Goal: Transaction & Acquisition: Purchase product/service

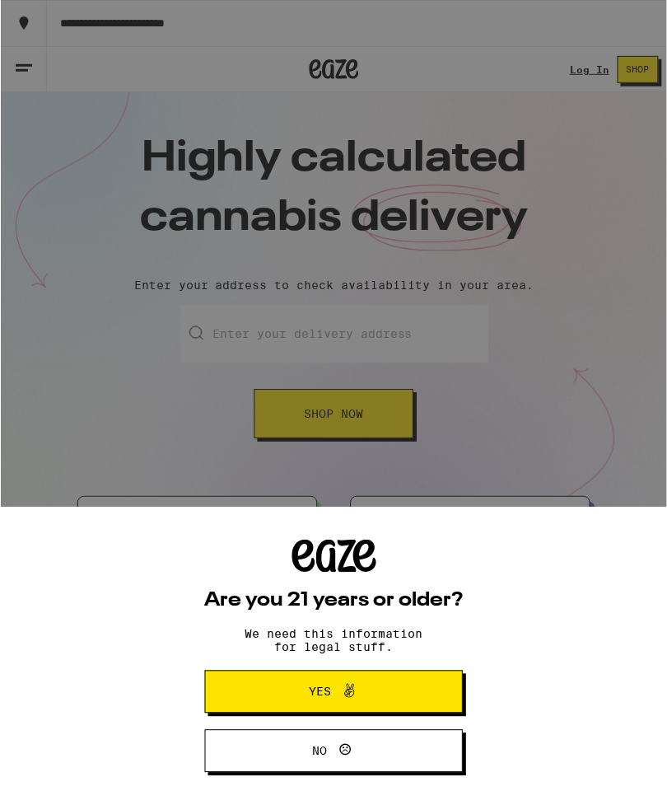
click at [341, 688] on icon at bounding box center [349, 692] width 20 height 20
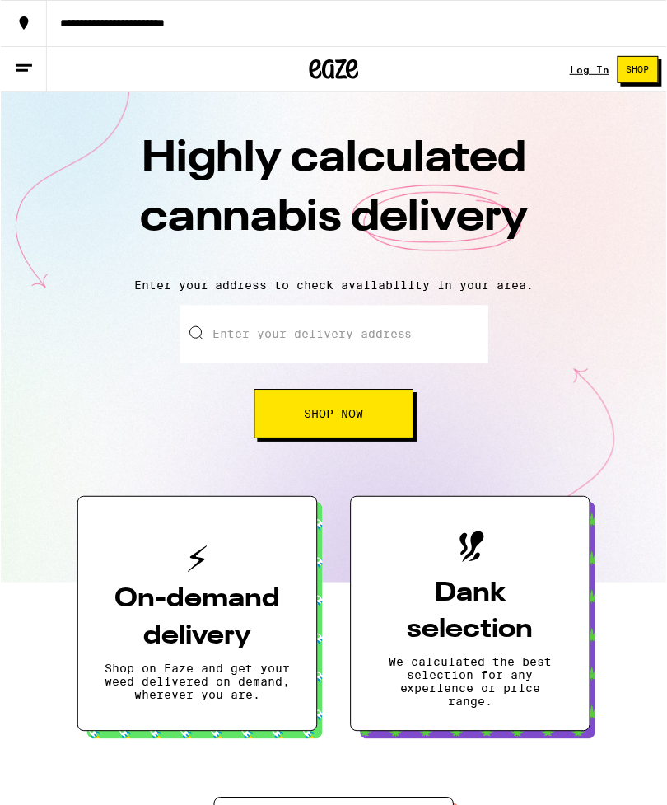
click at [217, 608] on h3 "On-demand delivery" at bounding box center [197, 619] width 186 height 74
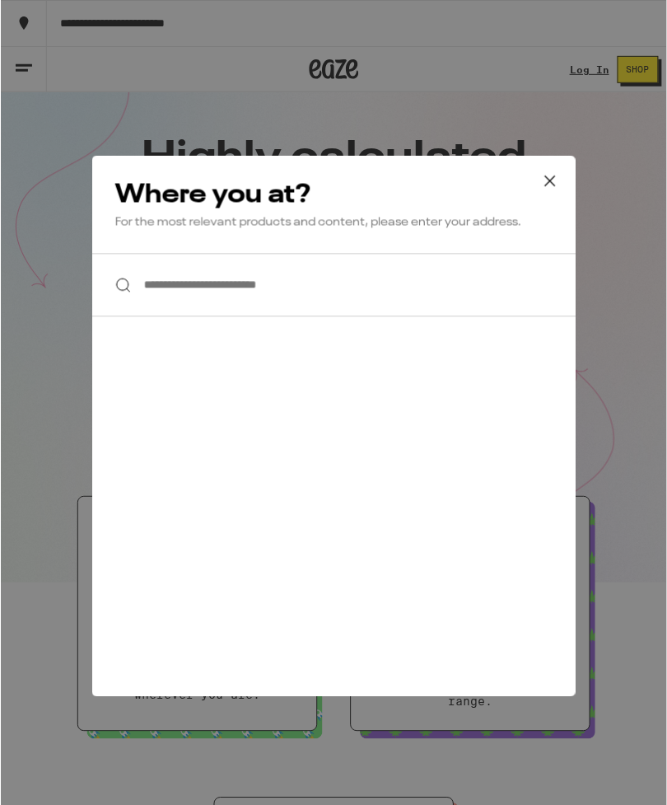
click at [168, 287] on input "**********" at bounding box center [333, 285] width 484 height 63
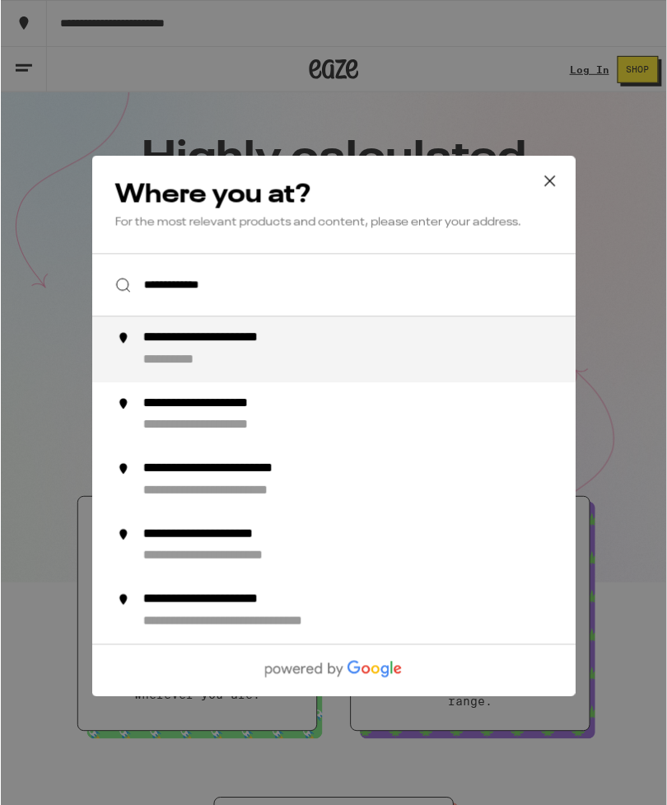
click at [322, 358] on div "**********" at bounding box center [367, 350] width 448 height 40
type input "**********"
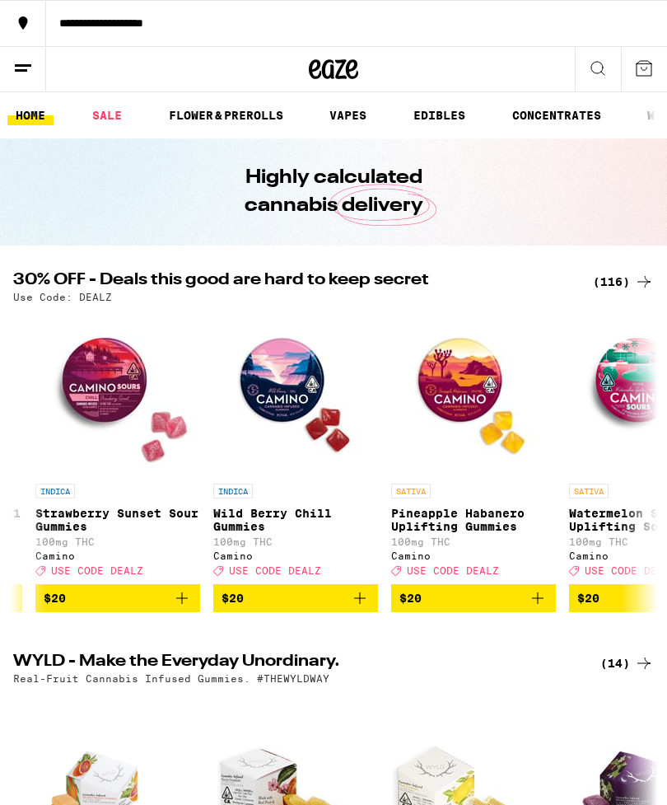
scroll to position [0, 5675]
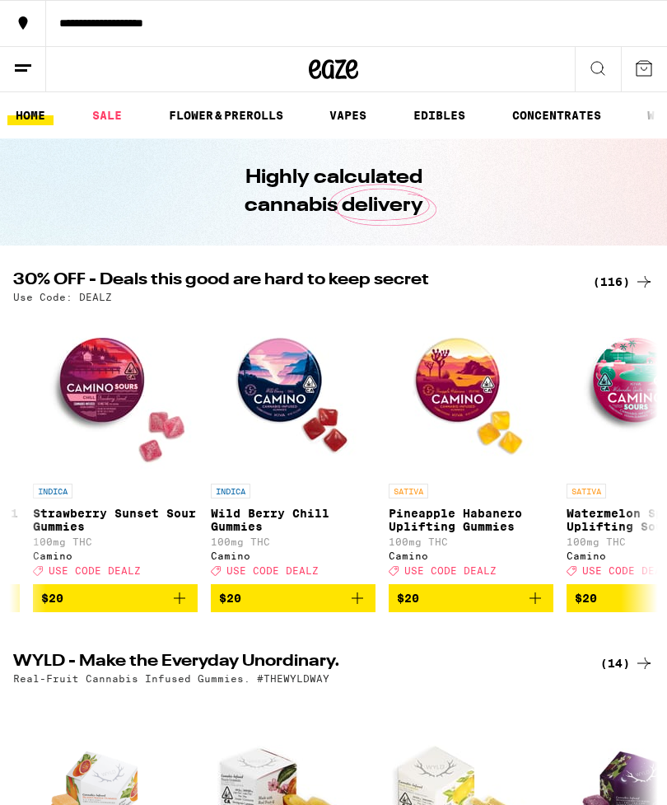
click at [535, 605] on icon "Add to bag" at bounding box center [536, 598] width 20 height 20
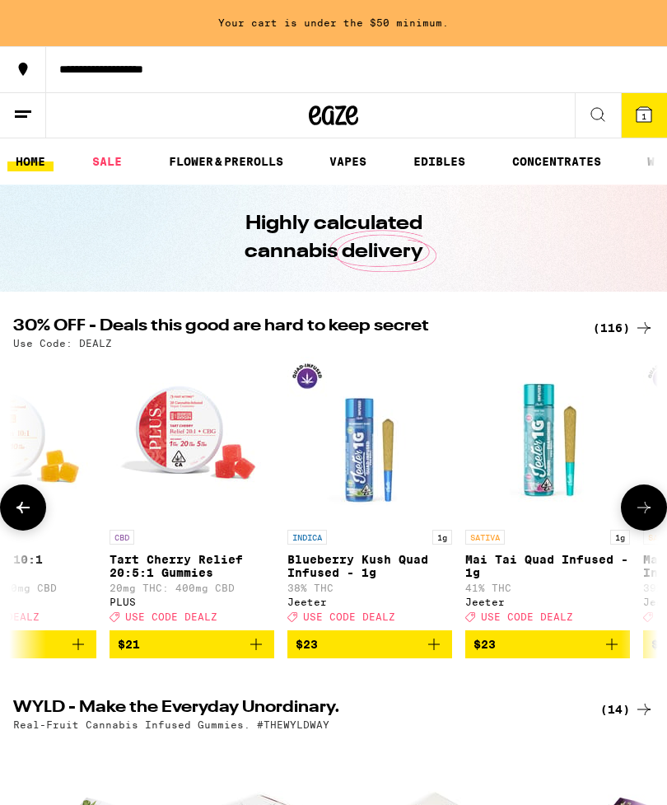
scroll to position [0, 7382]
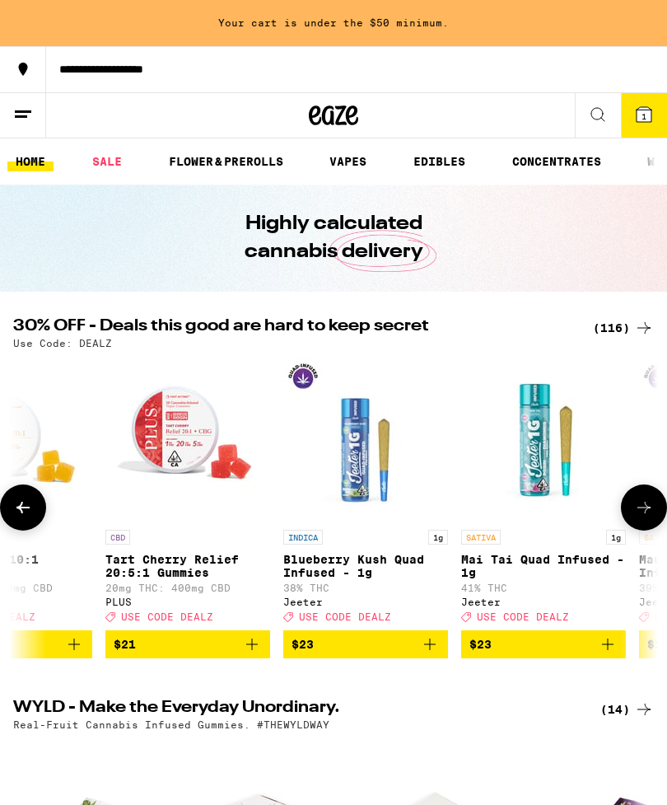
click at [363, 568] on p "Blueberry Kush Quad Infused - 1g" at bounding box center [365, 566] width 165 height 26
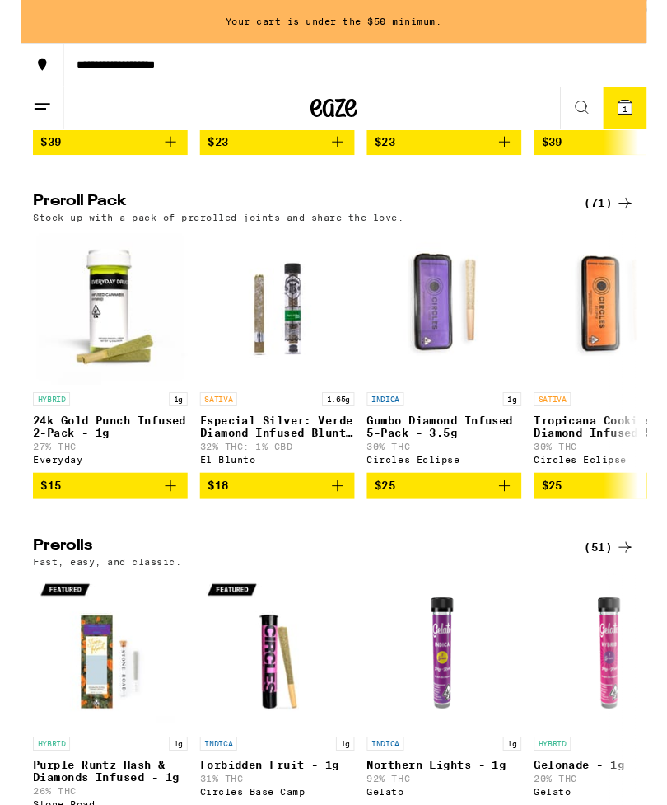
scroll to position [3839, 0]
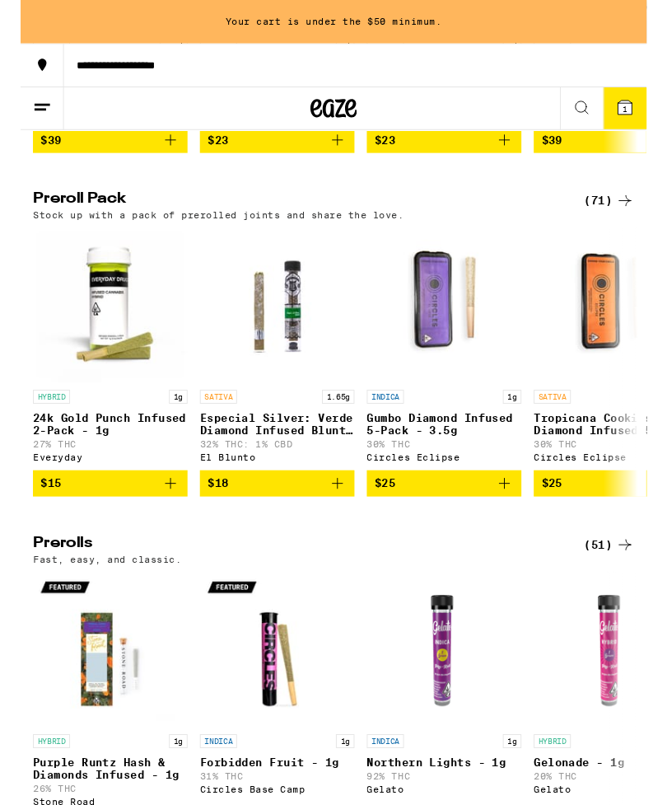
click at [422, 526] on span "$25" at bounding box center [451, 516] width 148 height 20
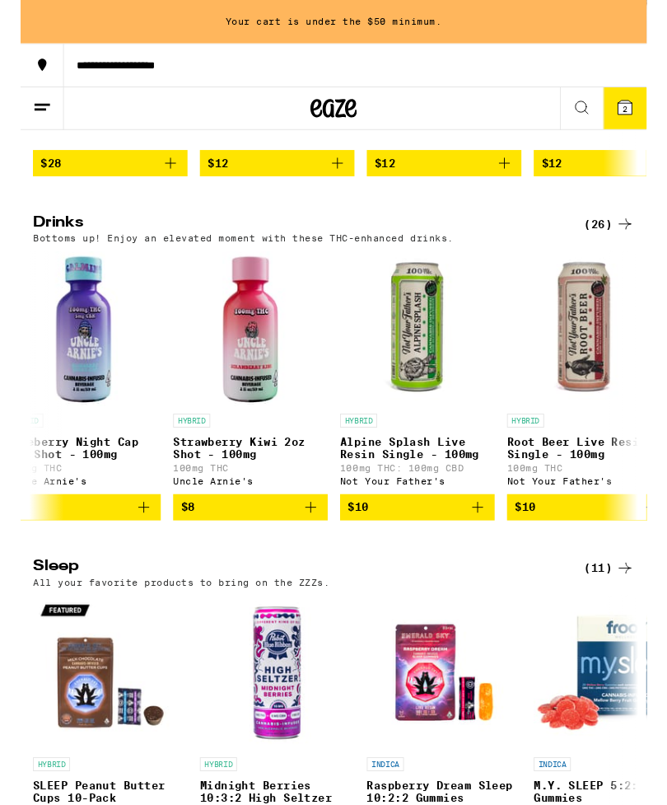
scroll to position [0, 2877]
click at [419, 550] on span "$10" at bounding box center [422, 541] width 148 height 20
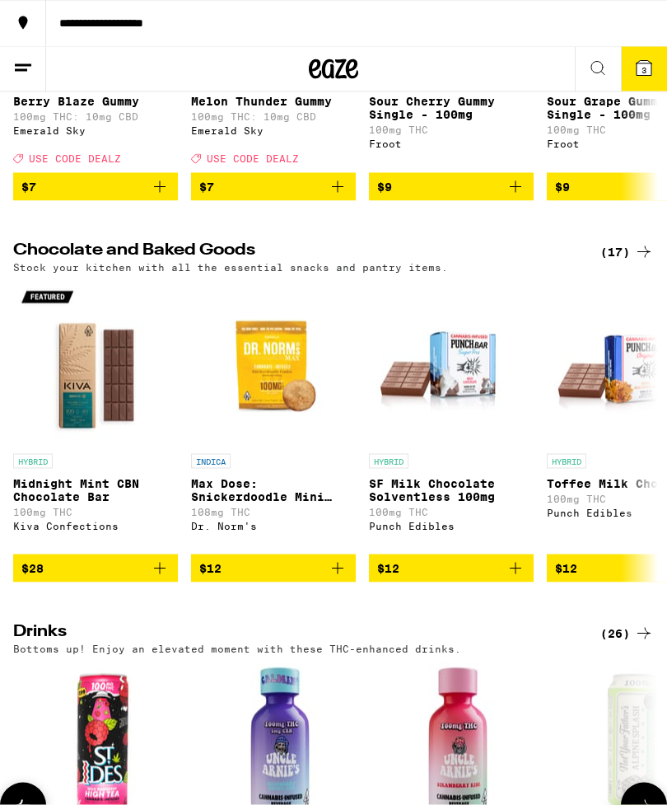
scroll to position [4865, 0]
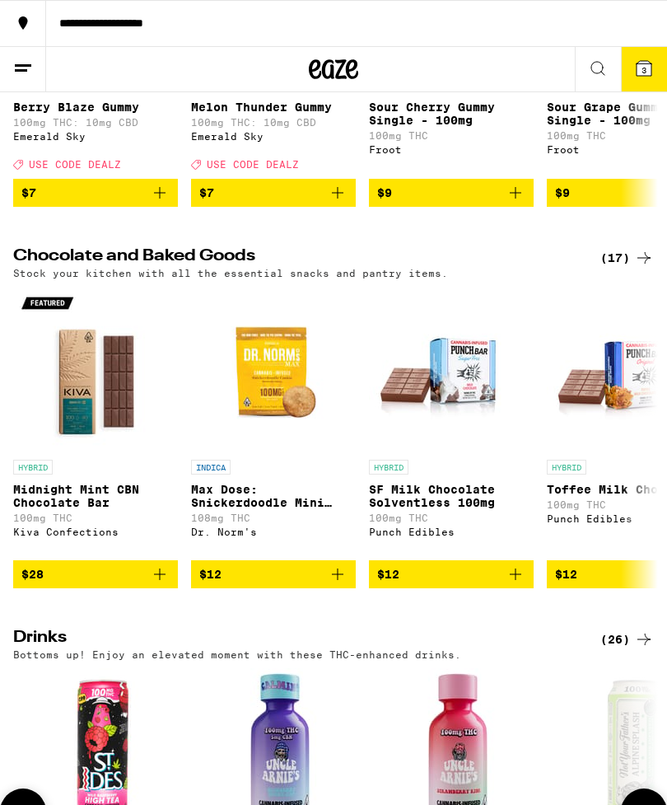
click at [647, 68] on span "3" at bounding box center [644, 70] width 5 height 10
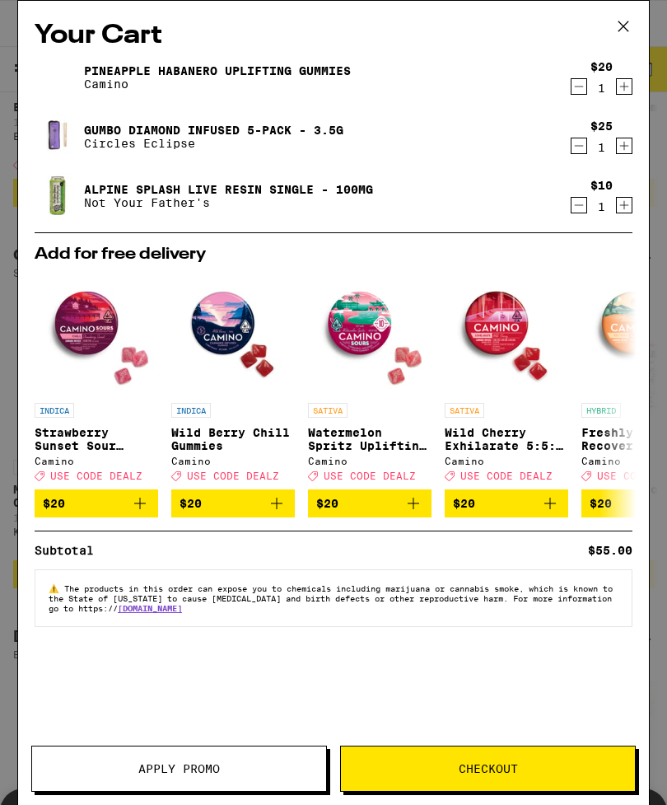
click at [574, 93] on icon "Decrement" at bounding box center [579, 87] width 15 height 20
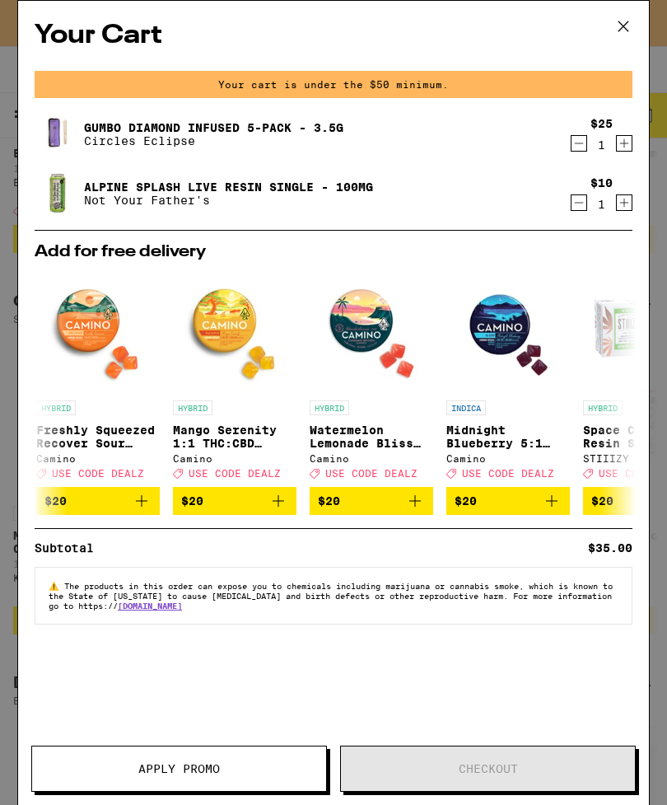
scroll to position [0, 546]
click at [416, 511] on icon "Add to bag" at bounding box center [415, 501] width 20 height 20
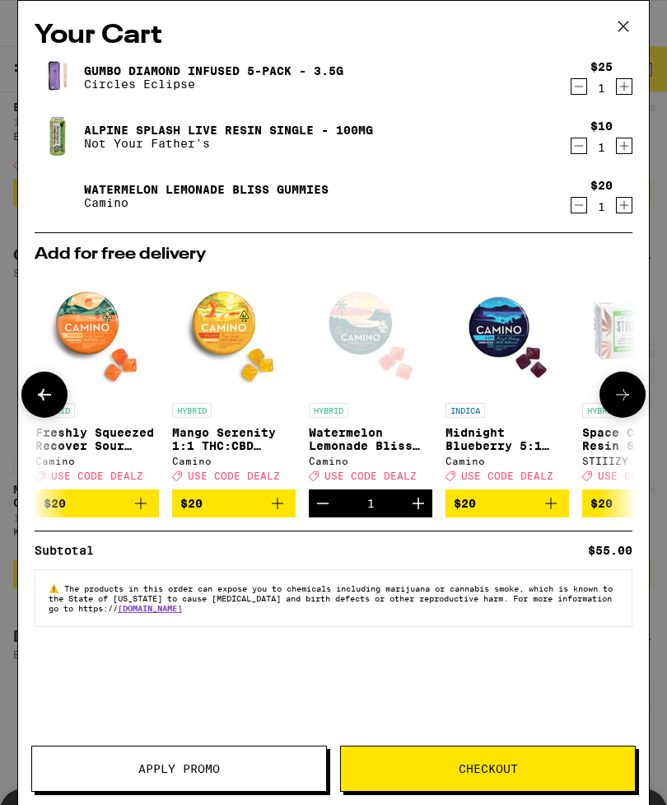
click at [192, 756] on button "Apply Promo" at bounding box center [179, 769] width 296 height 46
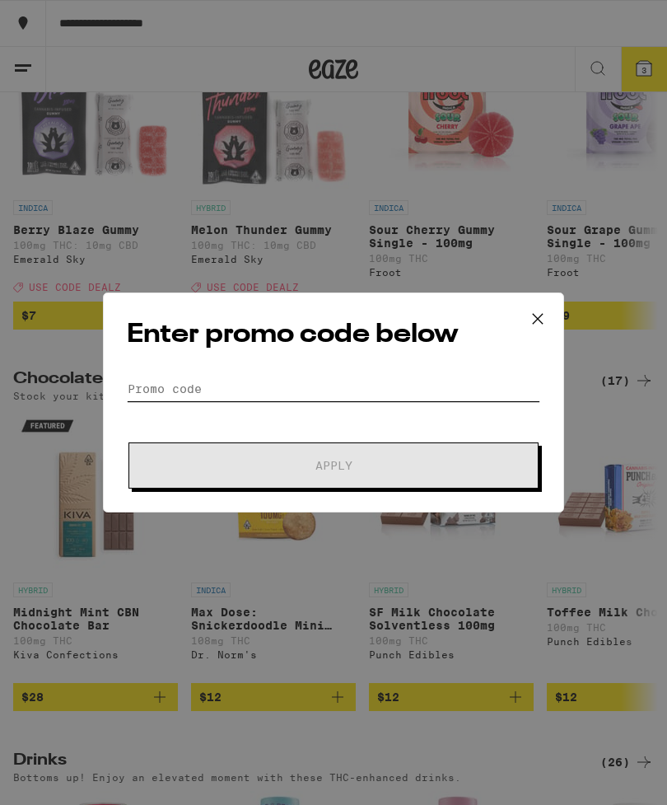
click at [161, 392] on input "Promo Code" at bounding box center [334, 389] width 414 height 25
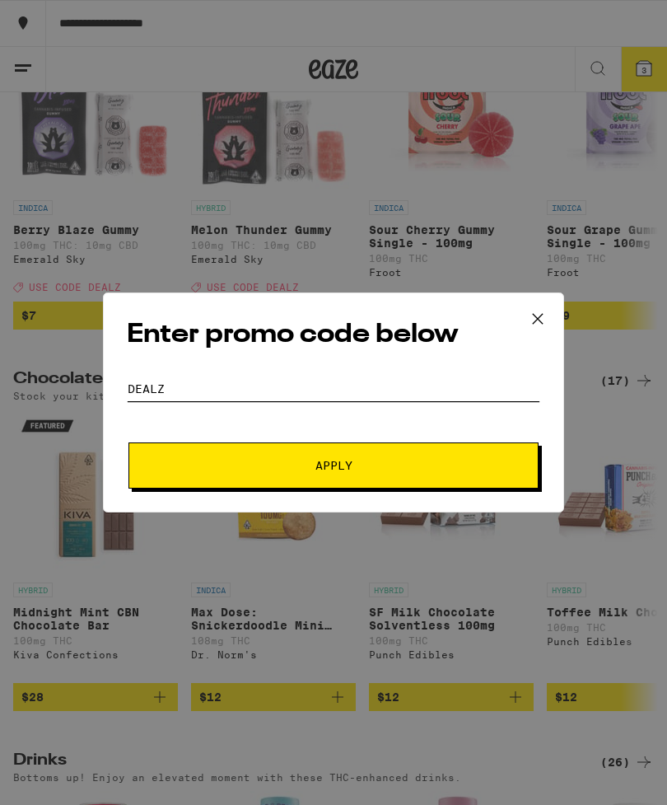
type input "dEALZ"
click at [353, 469] on span "Apply" at bounding box center [334, 466] width 37 height 12
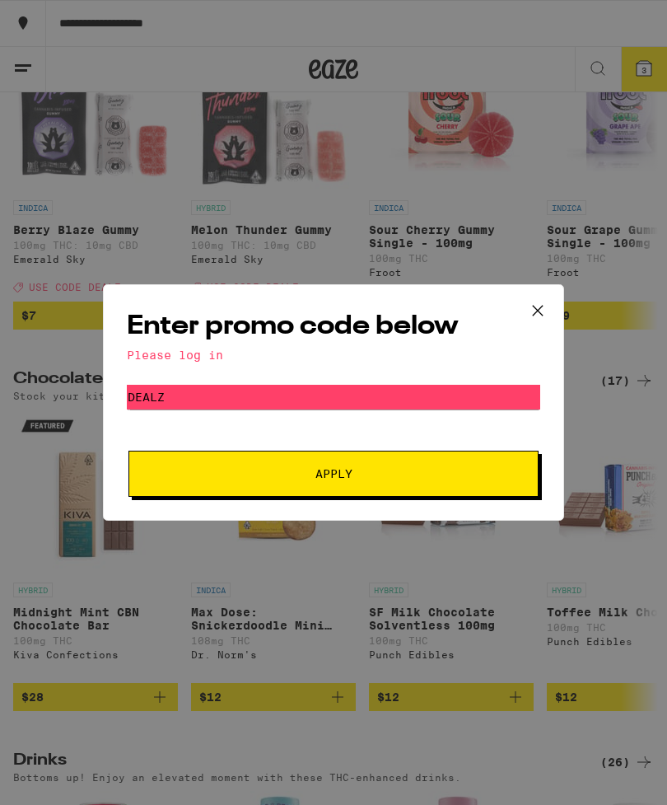
click at [212, 349] on div "Please log in" at bounding box center [334, 355] width 414 height 13
click at [358, 485] on button "Apply" at bounding box center [334, 474] width 410 height 46
click at [349, 480] on span "Apply" at bounding box center [334, 474] width 37 height 12
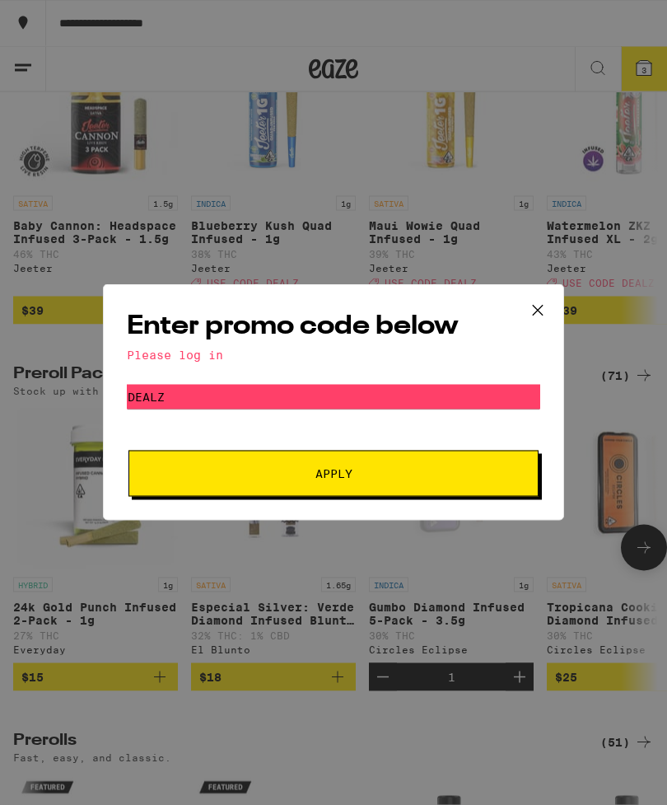
scroll to position [3737, 0]
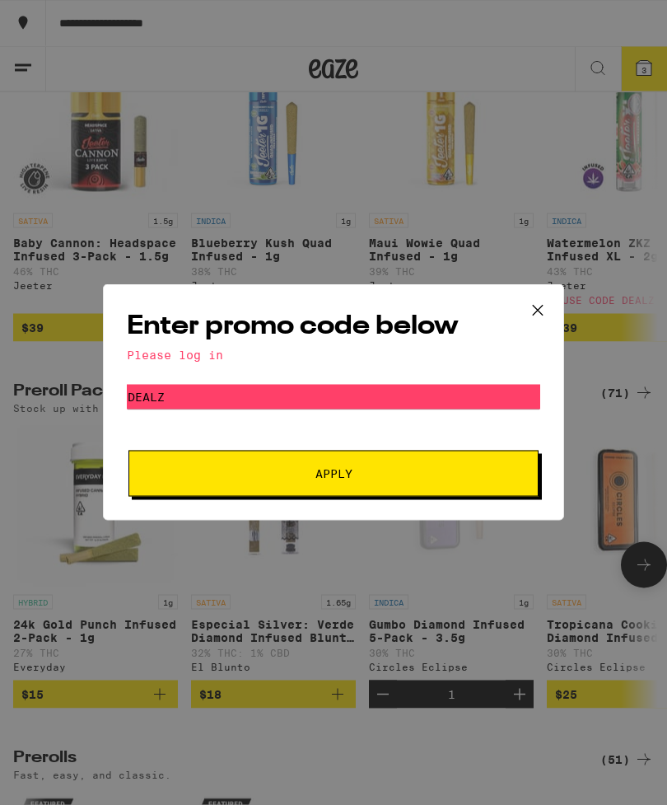
click at [545, 311] on icon at bounding box center [538, 310] width 25 height 25
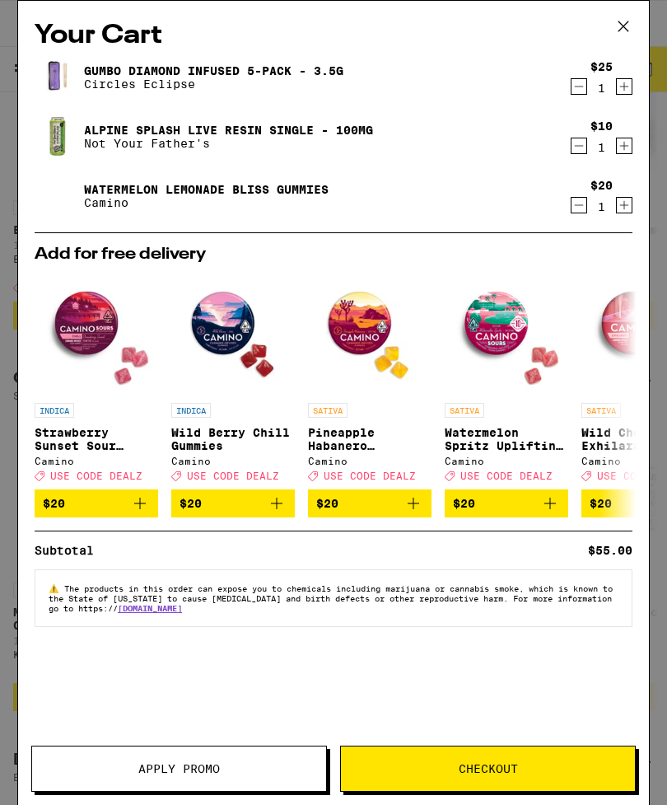
click at [509, 768] on span "Checkout" at bounding box center [488, 769] width 59 height 12
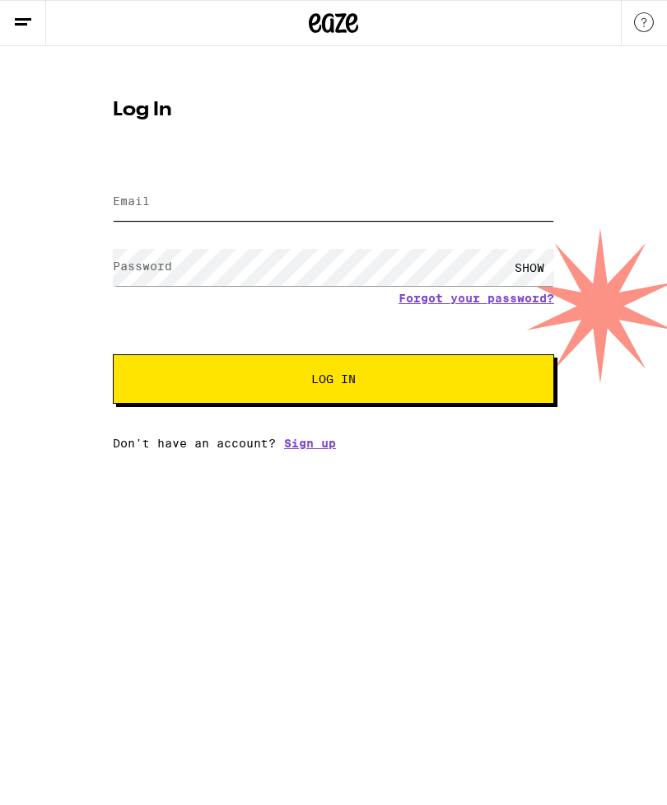
click at [153, 197] on input "Email" at bounding box center [334, 202] width 442 height 37
type input "kellyputerbaugh179@yahoo.com"
click at [334, 381] on button "Log In" at bounding box center [334, 378] width 442 height 49
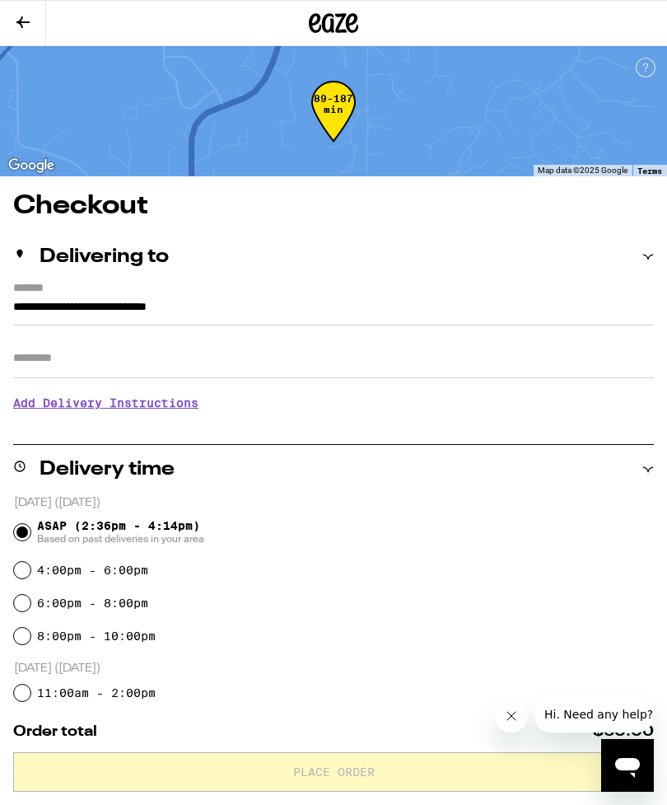
click at [23, 575] on input "4:00pm - 6:00pm" at bounding box center [22, 570] width 16 height 16
radio input "true"
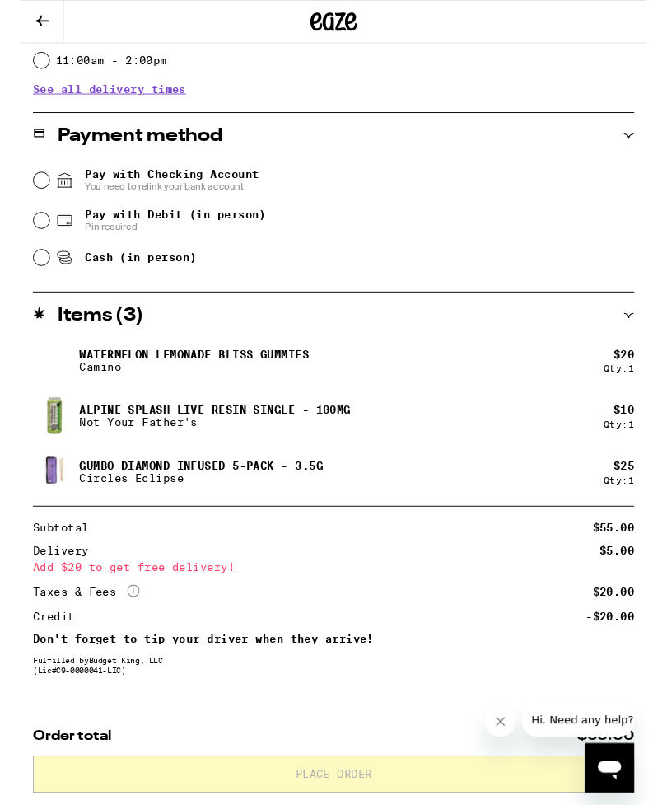
scroll to position [676, 0]
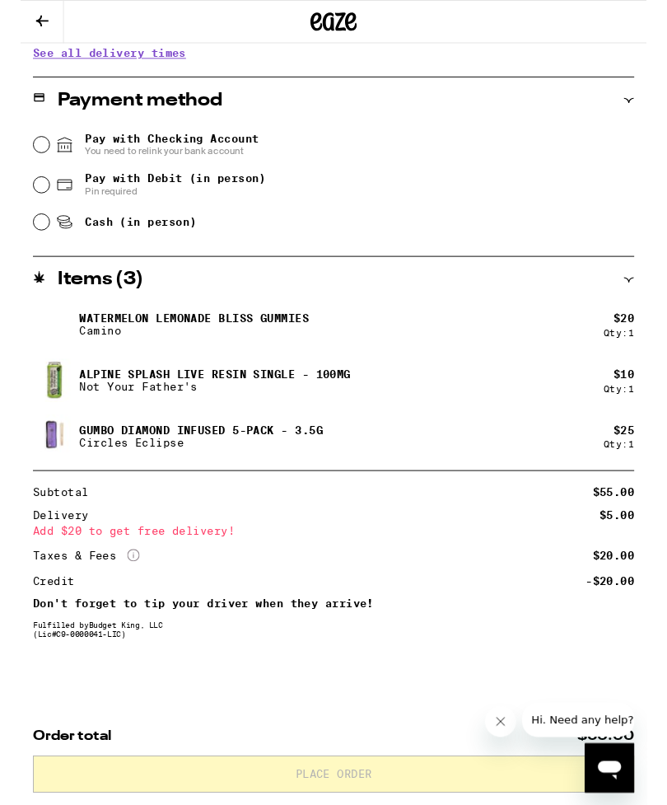
click at [208, 560] on div "Add $20 to get free delivery!" at bounding box center [333, 566] width 641 height 12
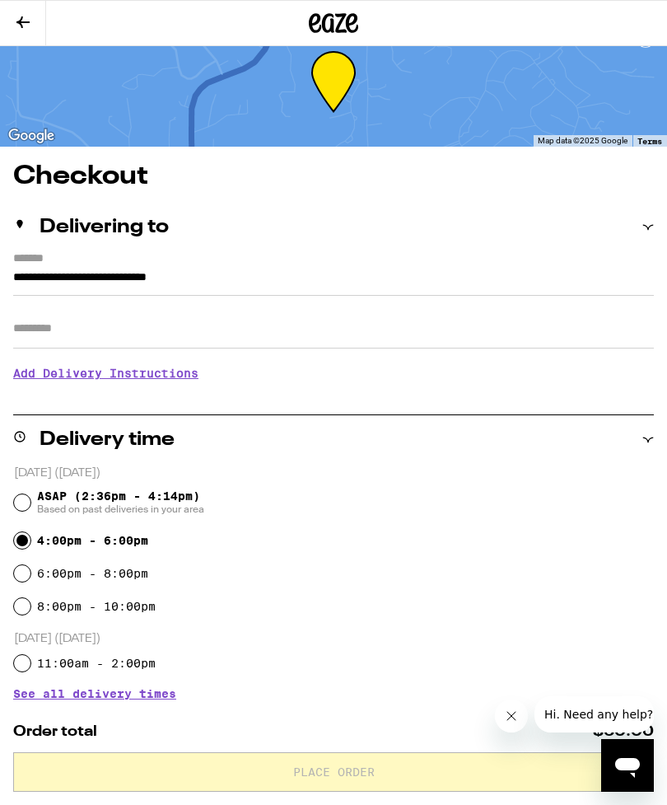
scroll to position [0, 0]
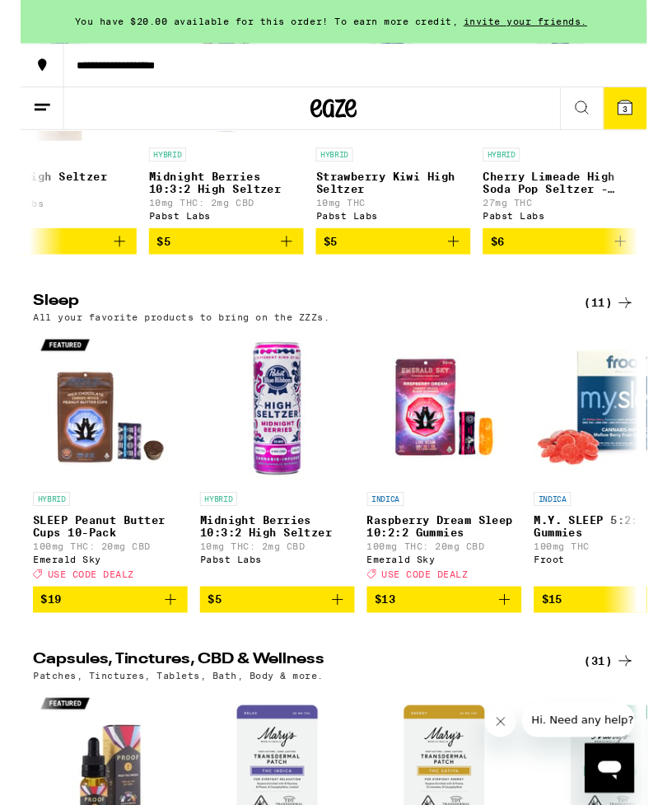
scroll to position [0, 590]
click at [459, 267] on icon "Add to bag" at bounding box center [460, 257] width 20 height 20
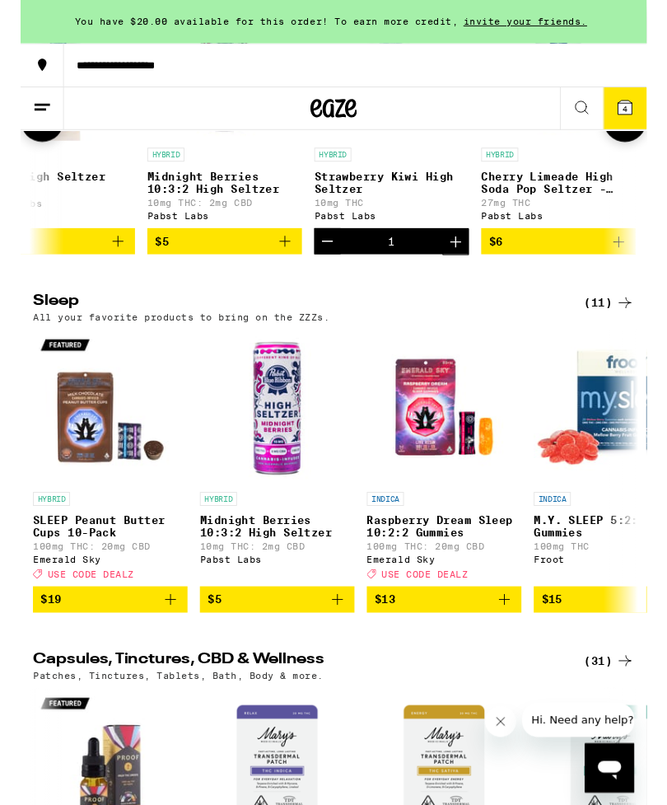
click at [465, 267] on icon "Increment" at bounding box center [464, 257] width 20 height 20
click at [471, 267] on icon "Increment" at bounding box center [464, 257] width 20 height 20
click at [475, 271] on button "Increment" at bounding box center [464, 257] width 28 height 28
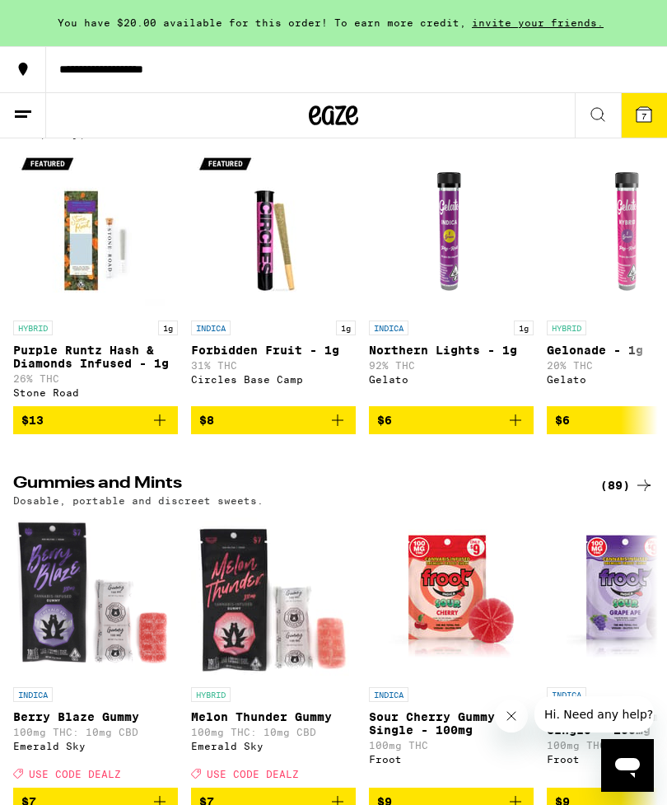
scroll to position [4815, 0]
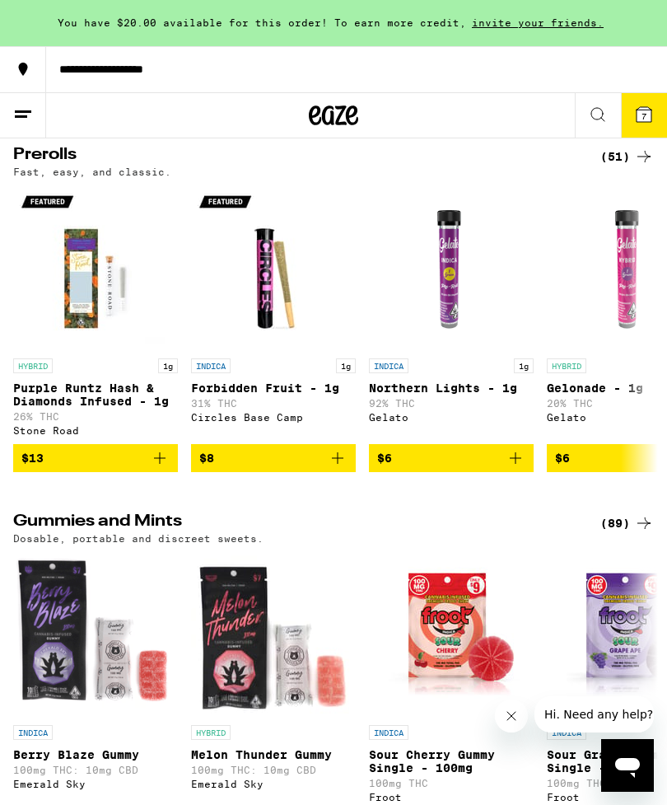
click at [641, 114] on icon at bounding box center [644, 114] width 15 height 15
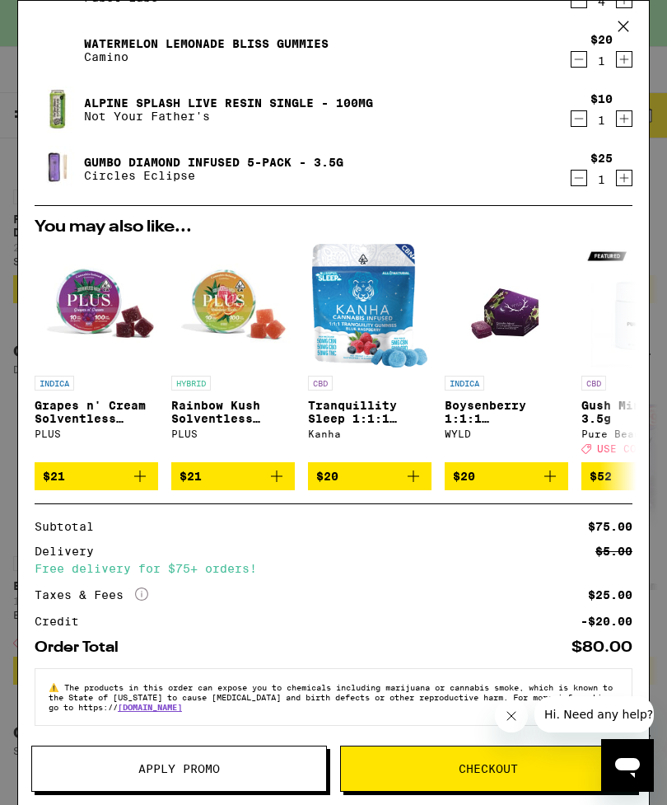
scroll to position [163, 0]
click at [138, 770] on span "Apply Promo" at bounding box center [179, 769] width 82 height 12
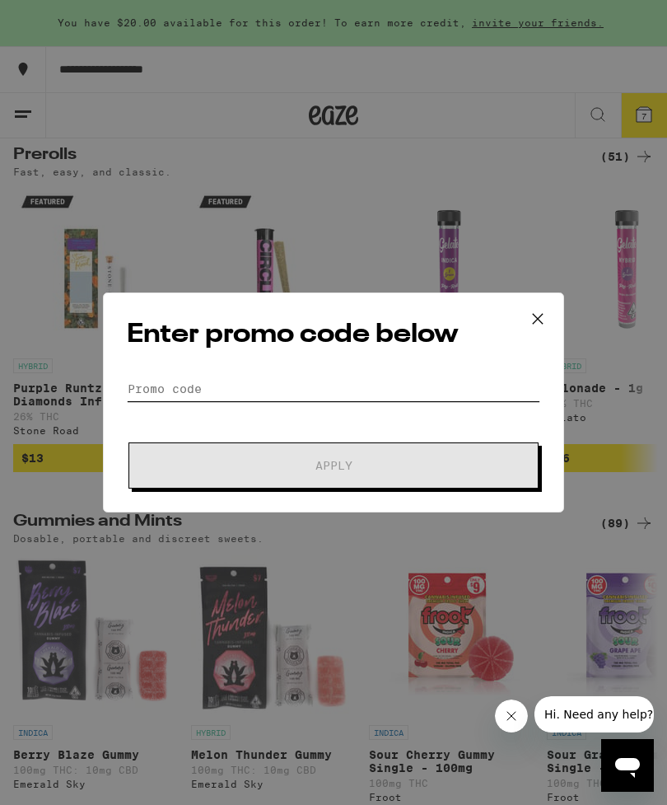
click at [155, 378] on input "Promo Code" at bounding box center [334, 389] width 414 height 25
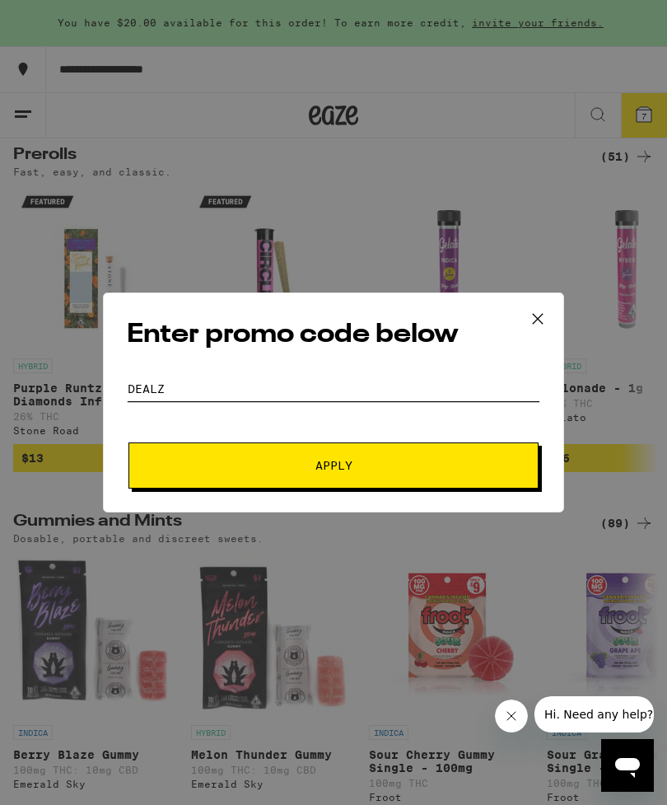
type input "DEALZ"
click at [349, 466] on span "Apply" at bounding box center [334, 466] width 37 height 12
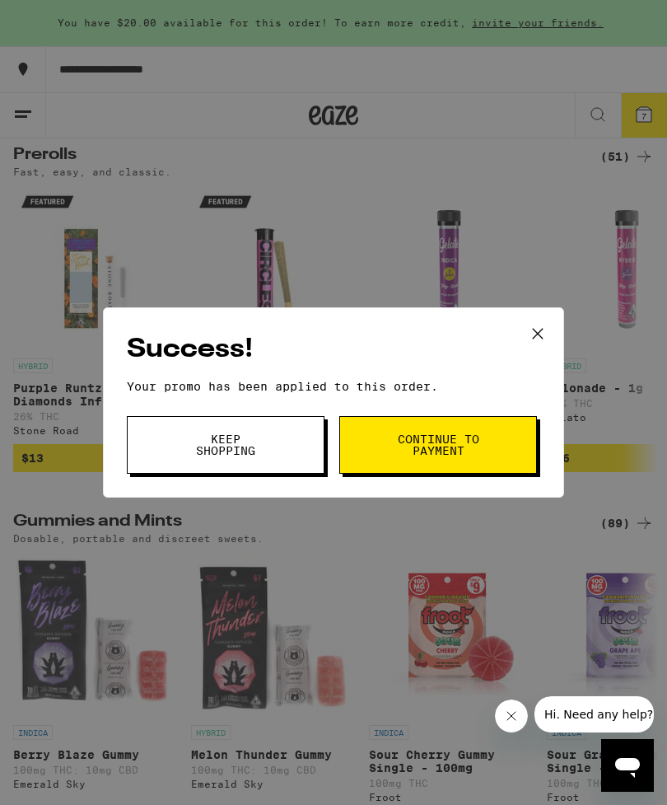
click at [450, 447] on span "Continue to payment" at bounding box center [438, 444] width 84 height 23
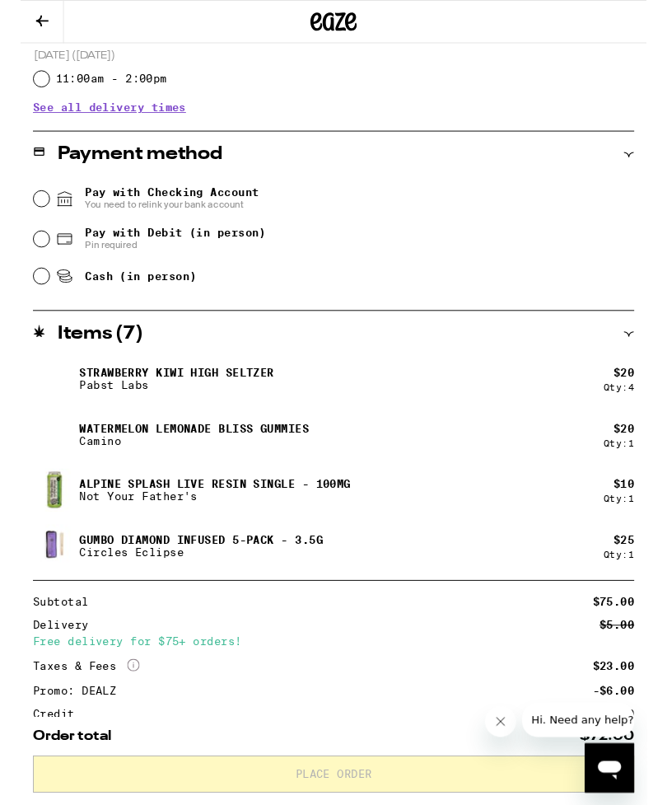
scroll to position [608, 0]
click at [28, 254] on input "Pay with Debit (in person) Pin required" at bounding box center [22, 255] width 16 height 16
radio input "true"
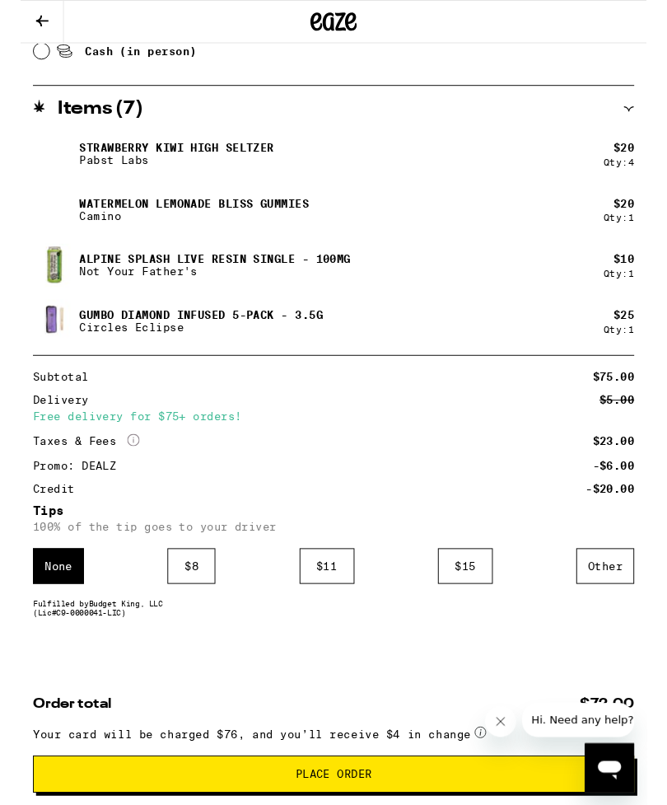
scroll to position [872, 0]
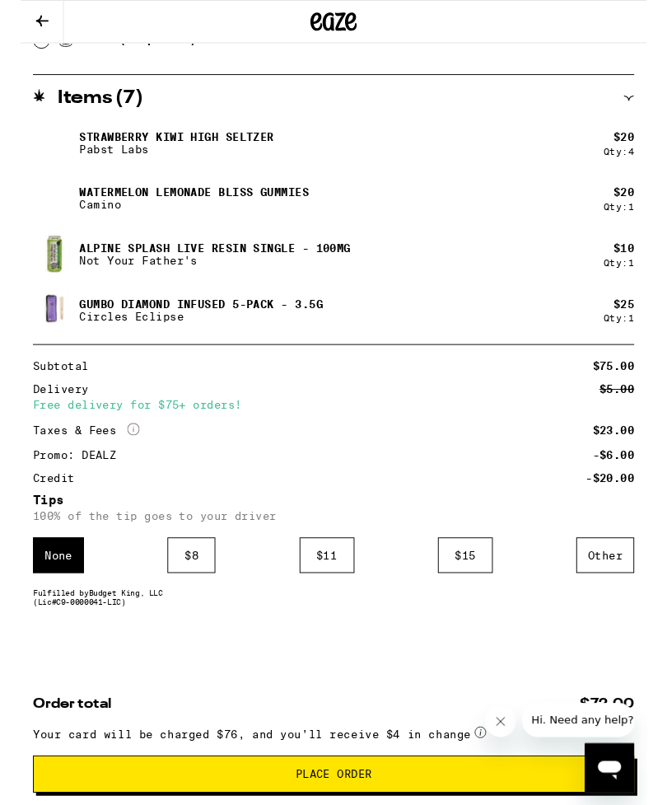
click at [329, 592] on div "$ 11" at bounding box center [326, 592] width 58 height 38
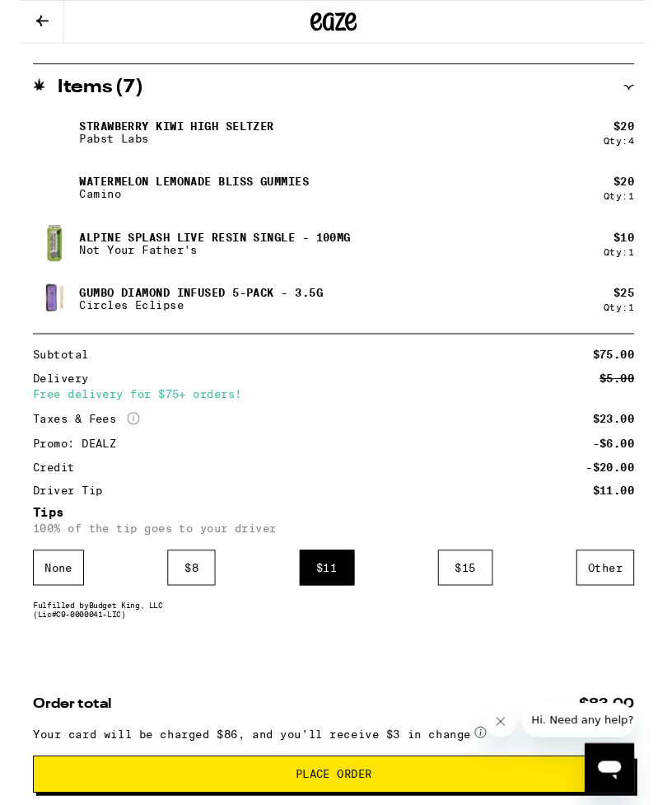
click at [182, 604] on div "$ 8" at bounding box center [182, 605] width 51 height 38
click at [334, 611] on div "$ 11" at bounding box center [326, 605] width 58 height 38
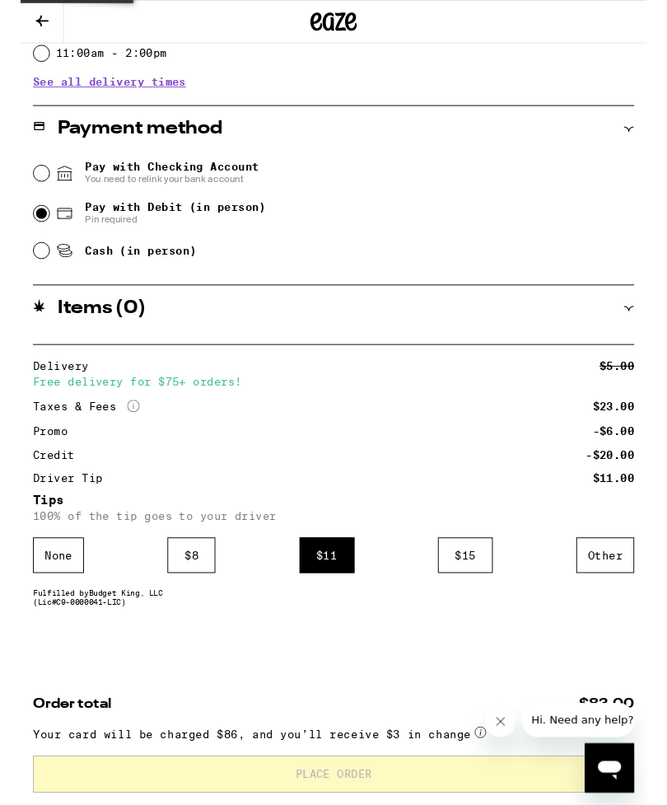
scroll to position [699, 0]
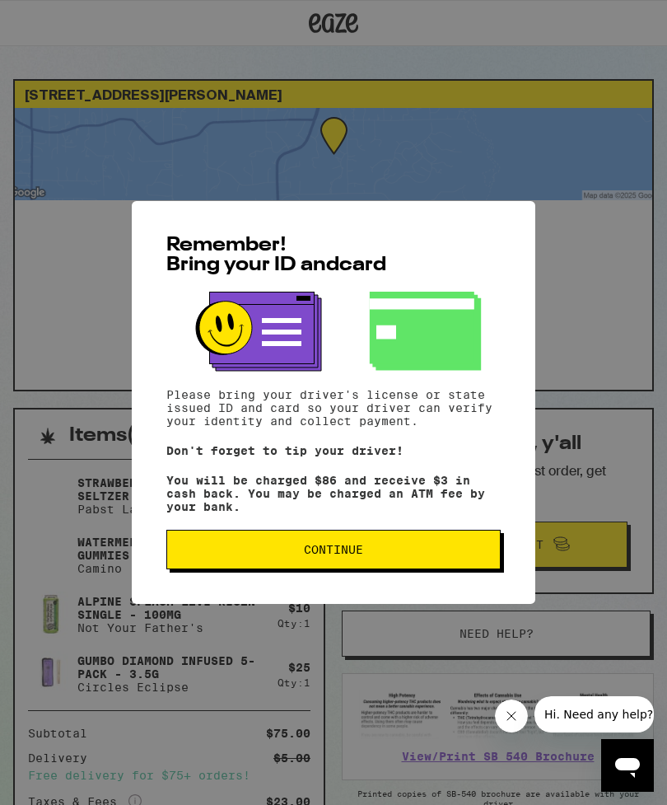
click at [344, 551] on span "Continue" at bounding box center [333, 550] width 59 height 12
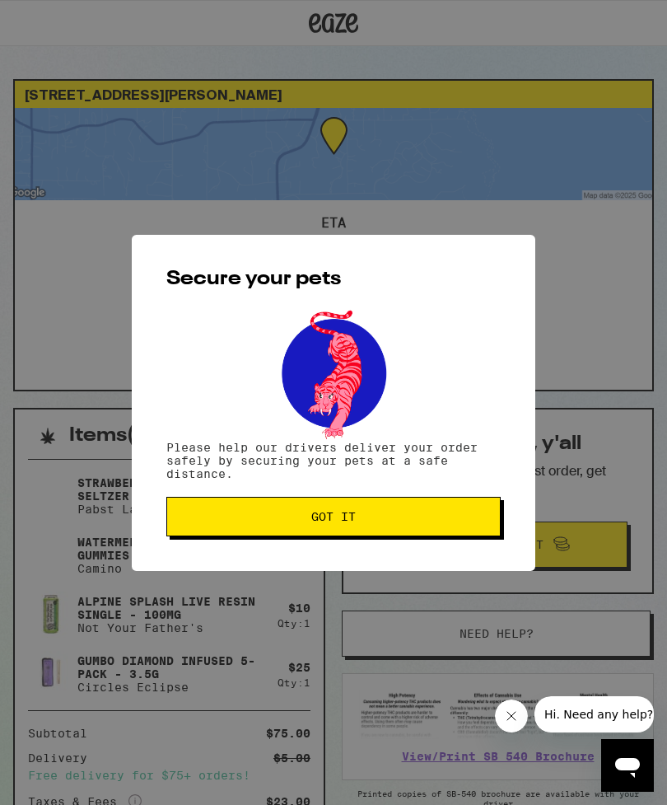
click at [358, 517] on span "Got it" at bounding box center [333, 517] width 306 height 12
